Goal: Use online tool/utility: Utilize a website feature to perform a specific function

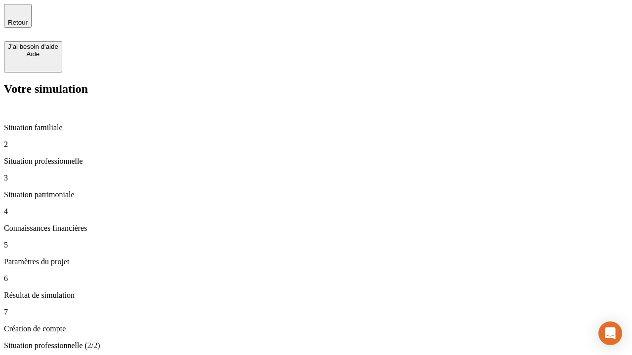
type input "30 000"
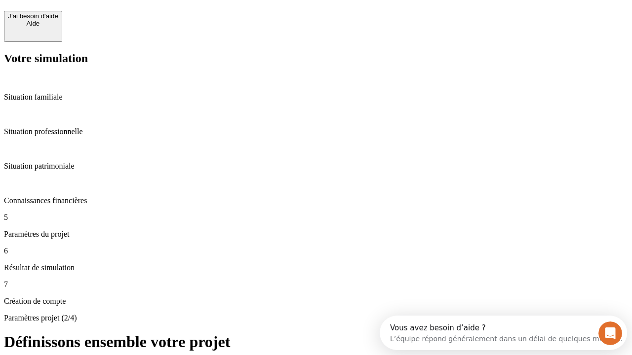
scroll to position [19, 0]
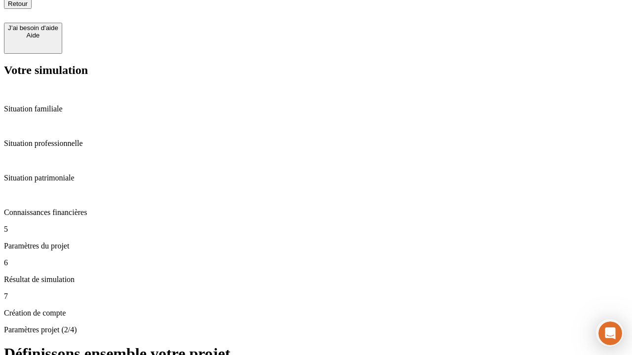
type input "25"
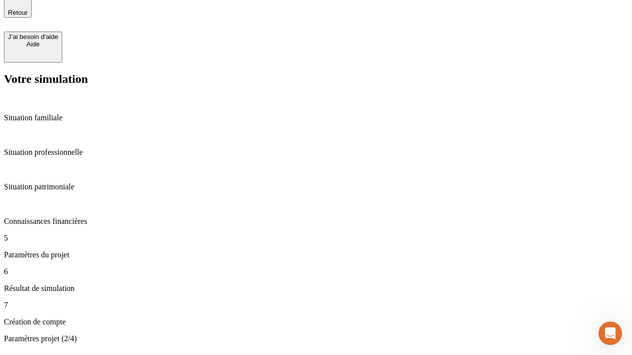
type input "64"
type input "1 000"
type input "640"
